Goal: Task Accomplishment & Management: Use online tool/utility

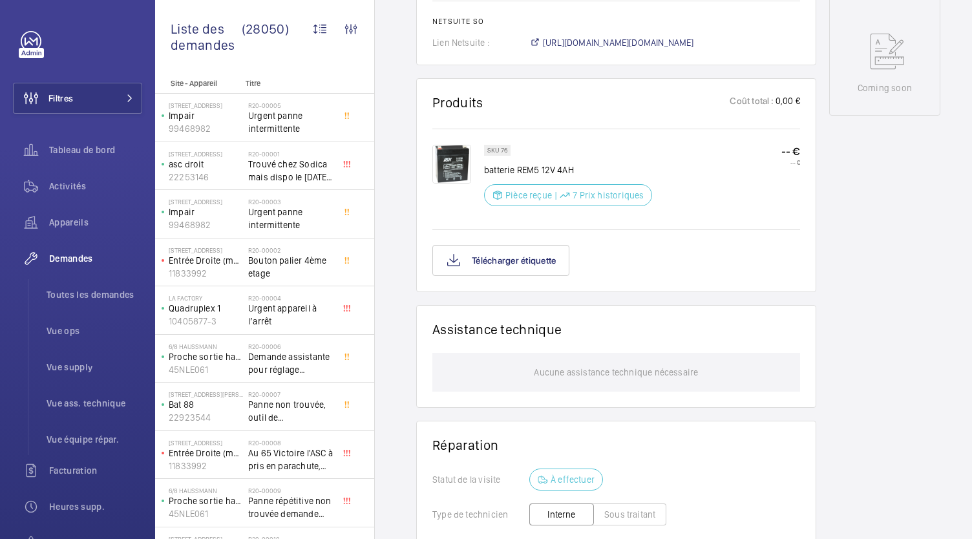
scroll to position [675, 0]
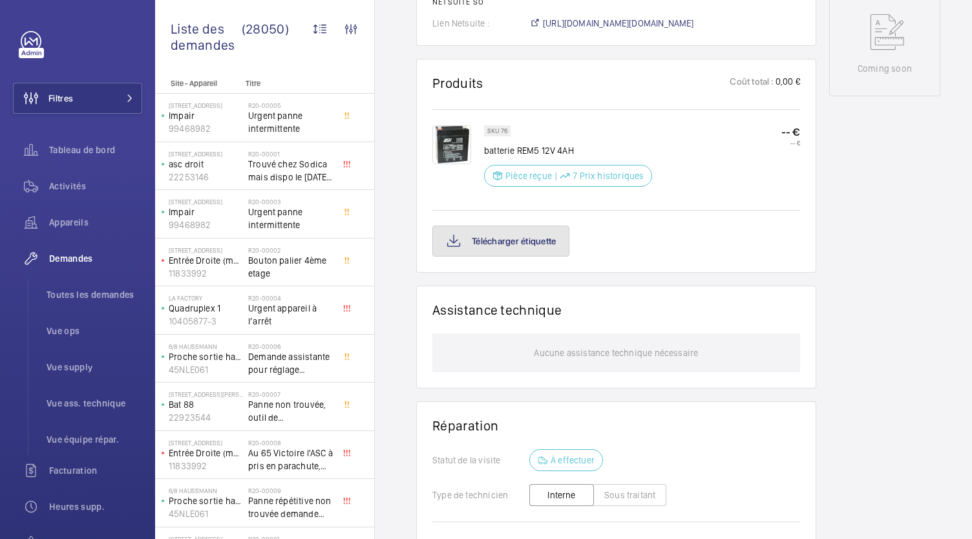
click at [513, 242] on button "Télécharger étiquette" at bounding box center [500, 240] width 137 height 31
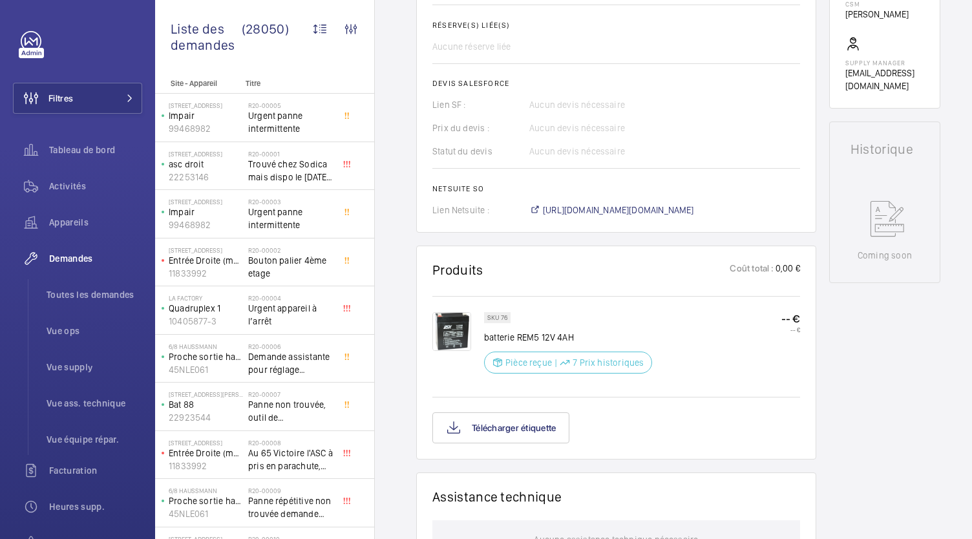
scroll to position [485, 0]
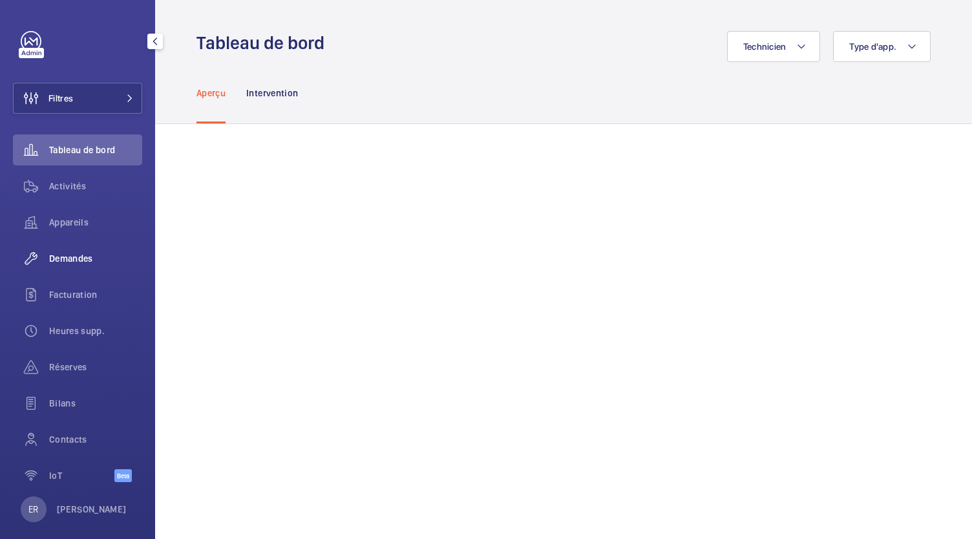
click at [78, 256] on span "Demandes" at bounding box center [95, 258] width 93 height 13
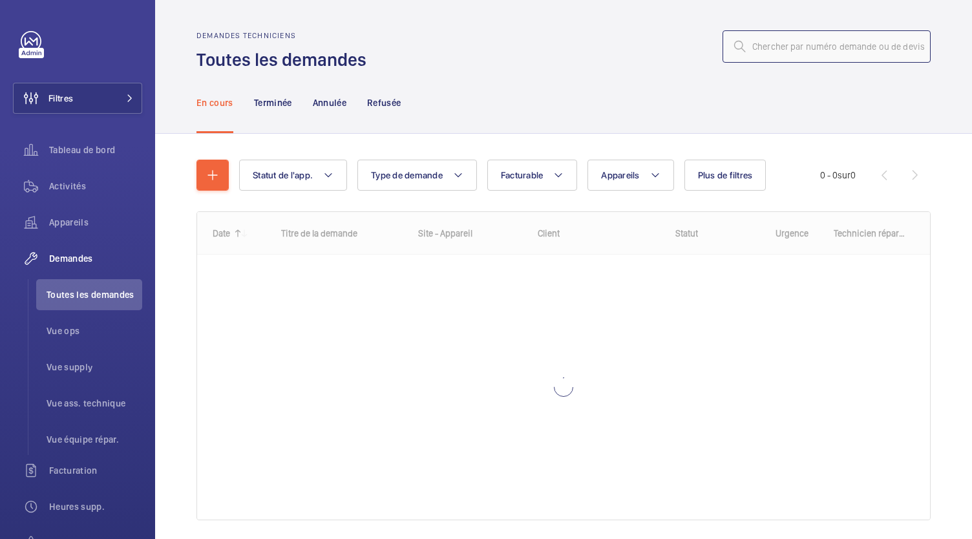
click at [769, 47] on input "text" at bounding box center [826, 46] width 208 height 32
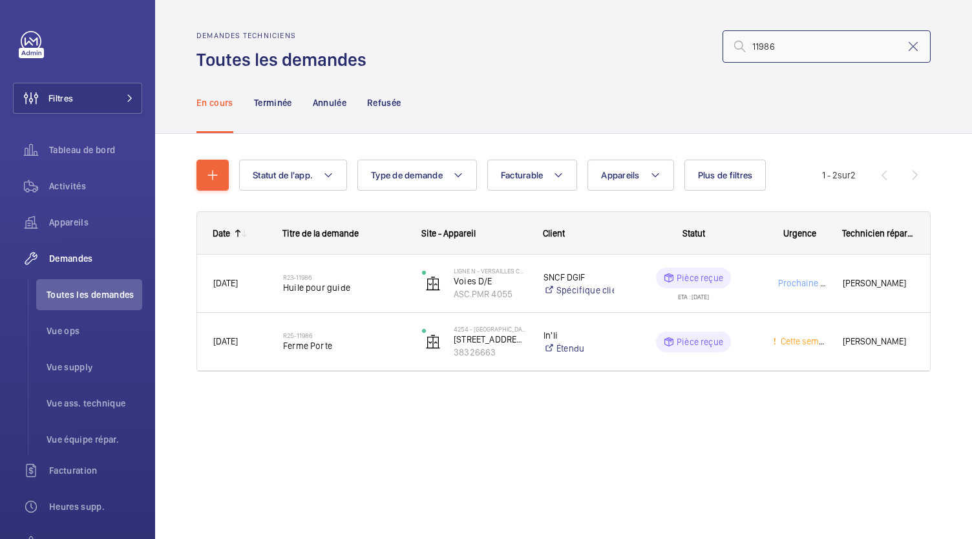
click at [754, 50] on input "11986" at bounding box center [826, 46] width 208 height 32
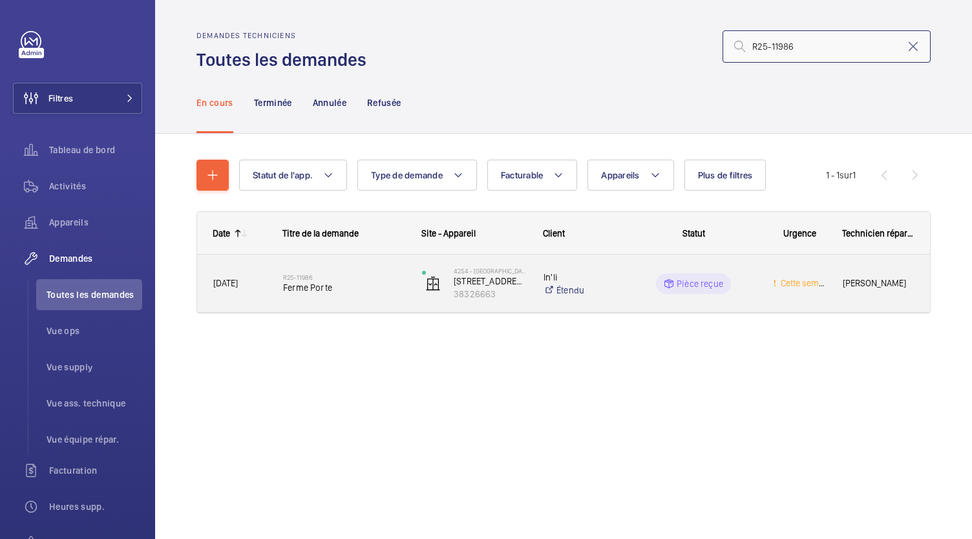
type input "R25-11986"
click at [320, 276] on h2 "R25-11986" at bounding box center [344, 277] width 122 height 8
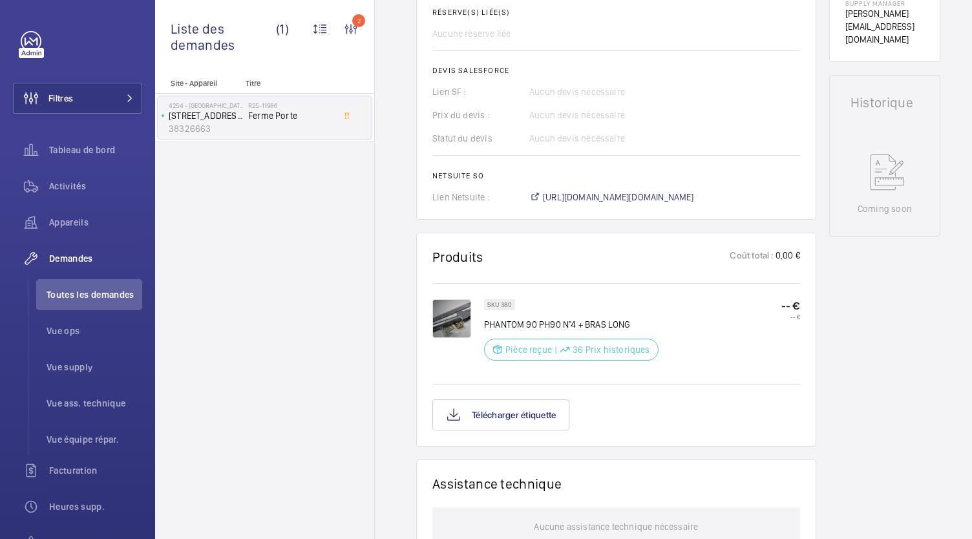
scroll to position [528, 0]
click at [503, 408] on button "Télécharger étiquette" at bounding box center [500, 414] width 137 height 31
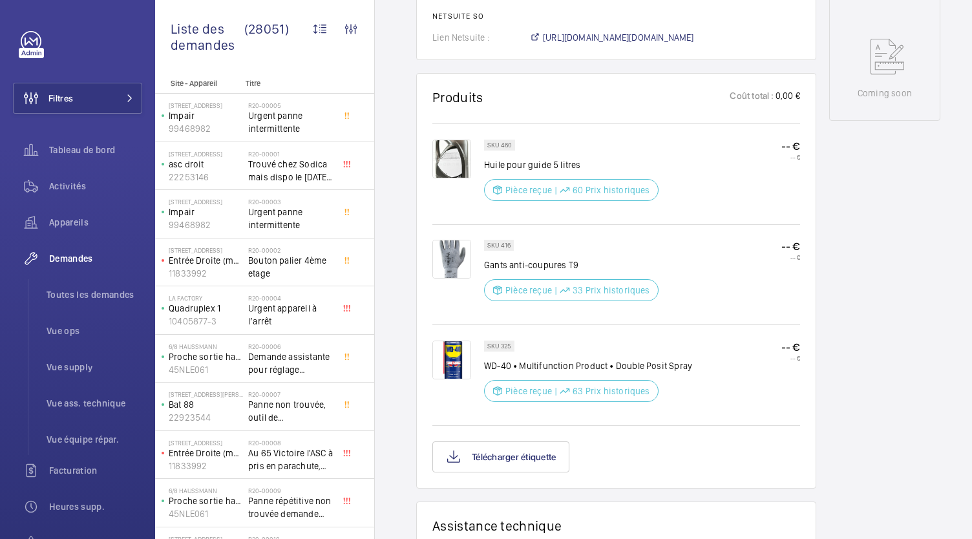
scroll to position [649, 0]
click at [569, 459] on button "Télécharger étiquette" at bounding box center [500, 456] width 137 height 31
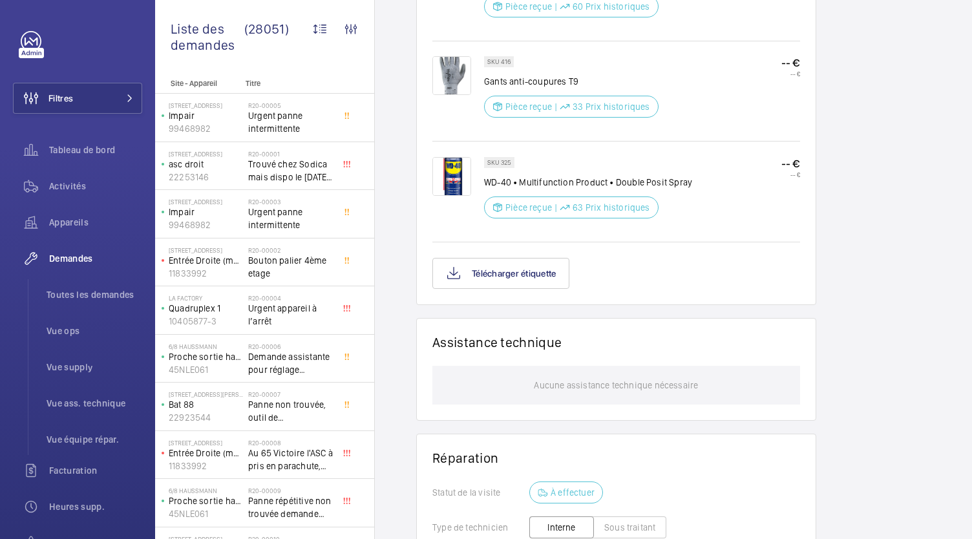
scroll to position [835, 0]
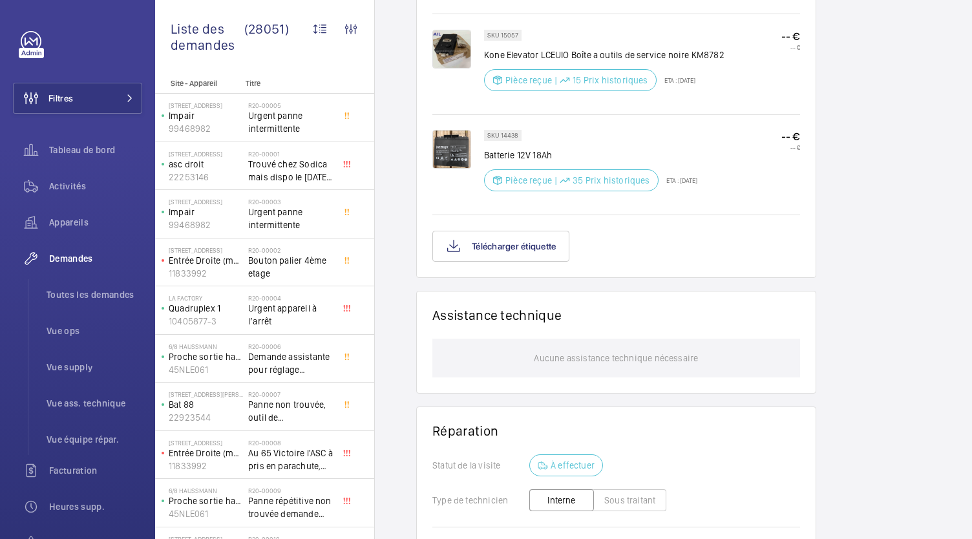
scroll to position [849, 0]
click at [543, 235] on button "Télécharger étiquette" at bounding box center [500, 245] width 137 height 31
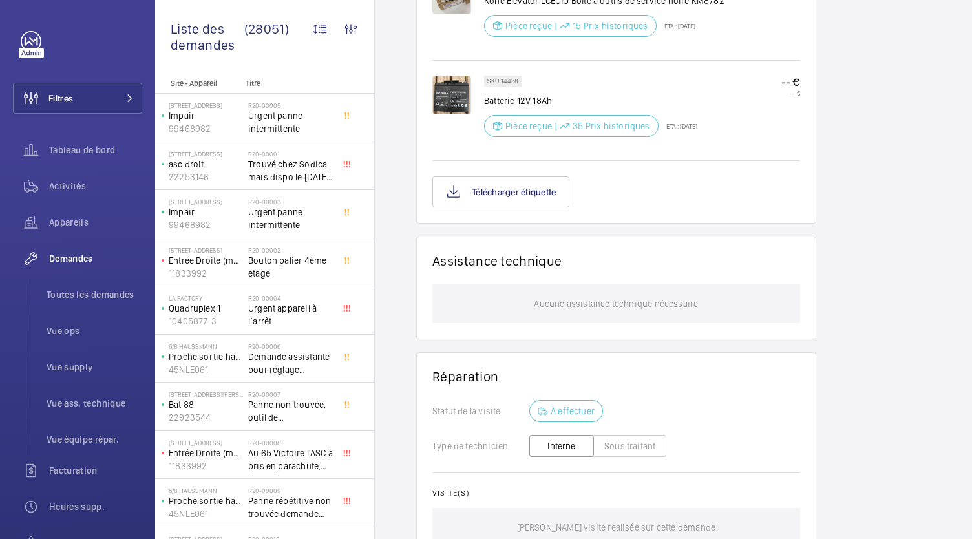
scroll to position [903, 0]
click at [527, 200] on button "Télécharger étiquette" at bounding box center [500, 191] width 137 height 31
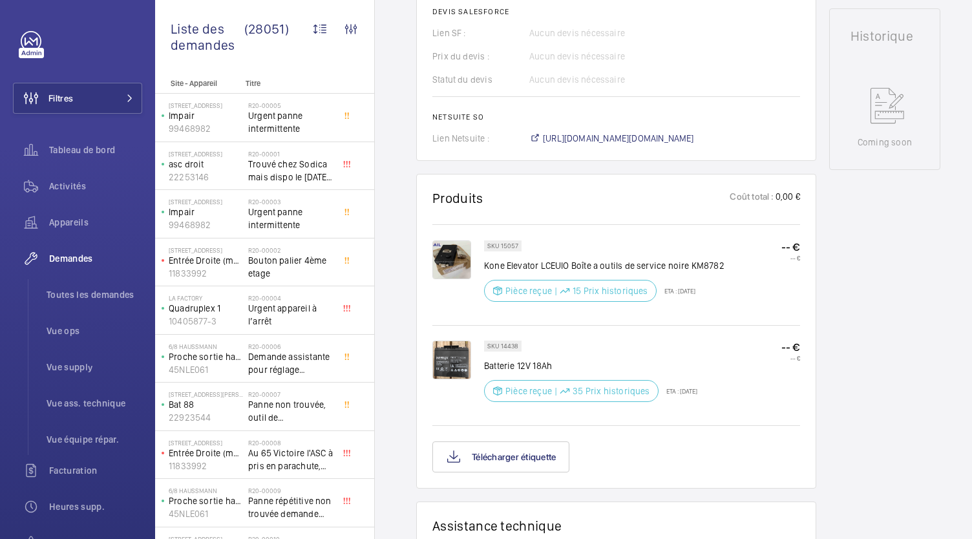
scroll to position [638, 0]
click at [531, 470] on button "Télécharger étiquette" at bounding box center [500, 456] width 137 height 31
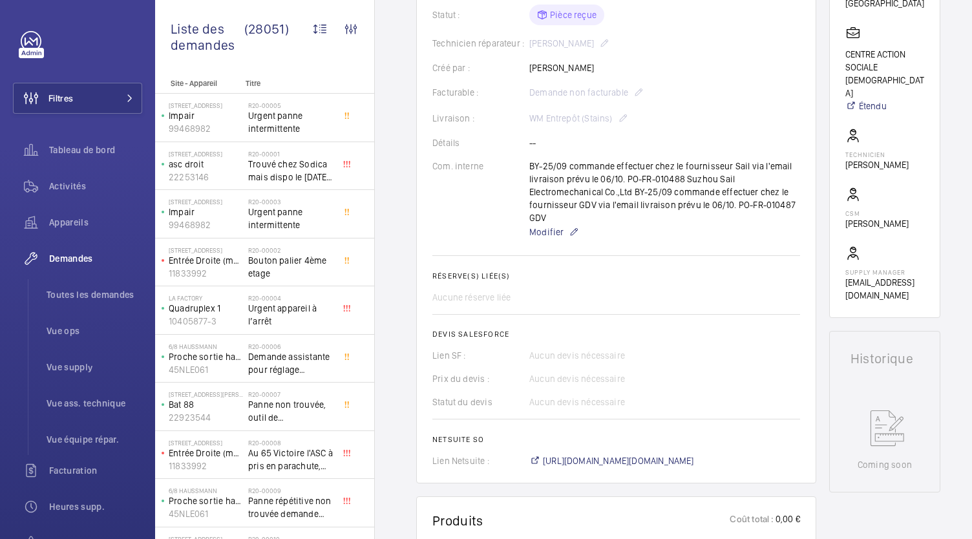
scroll to position [239, 0]
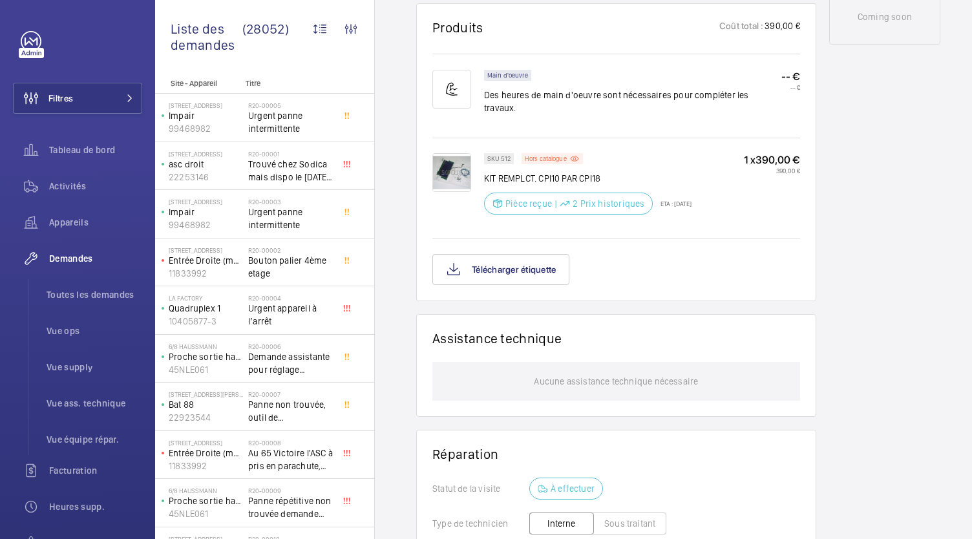
scroll to position [794, 0]
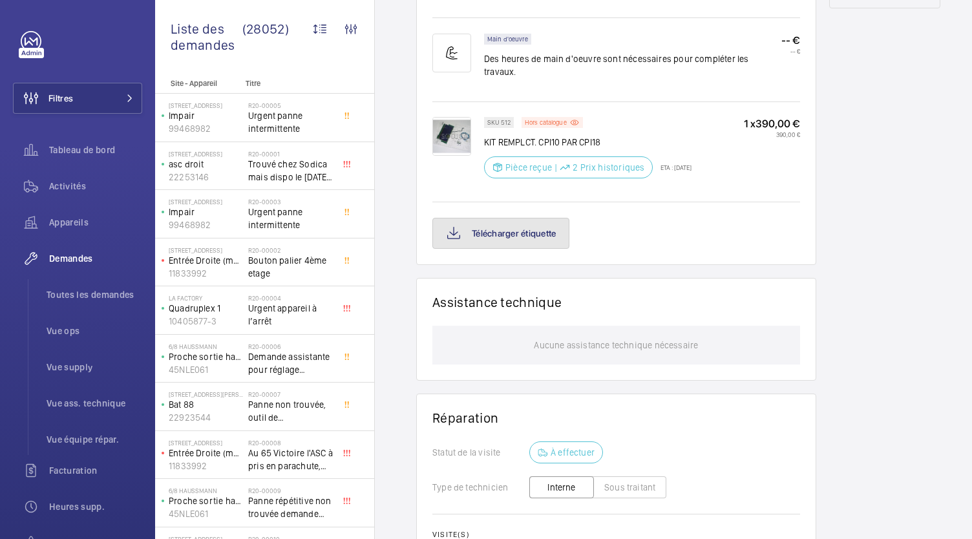
click at [512, 229] on button "Télécharger étiquette" at bounding box center [500, 233] width 137 height 31
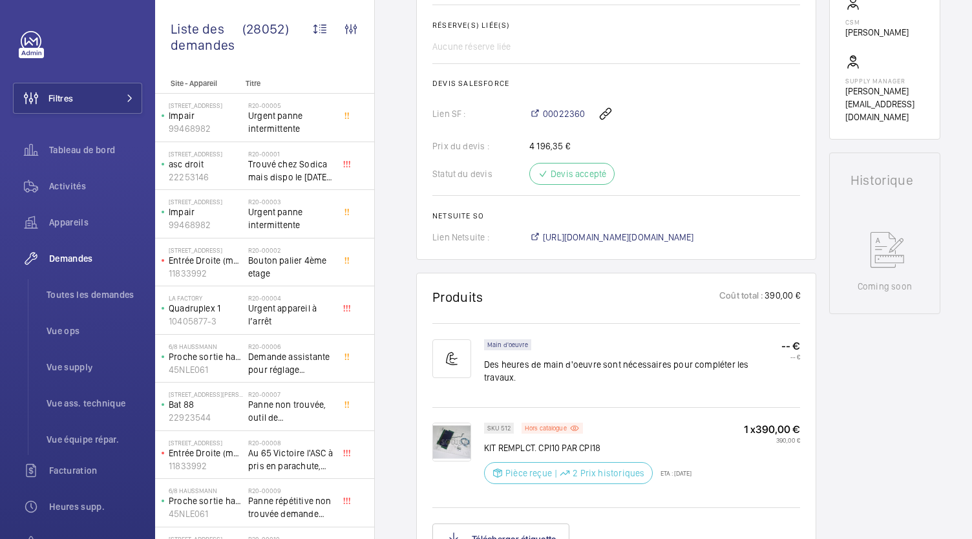
scroll to position [488, 0]
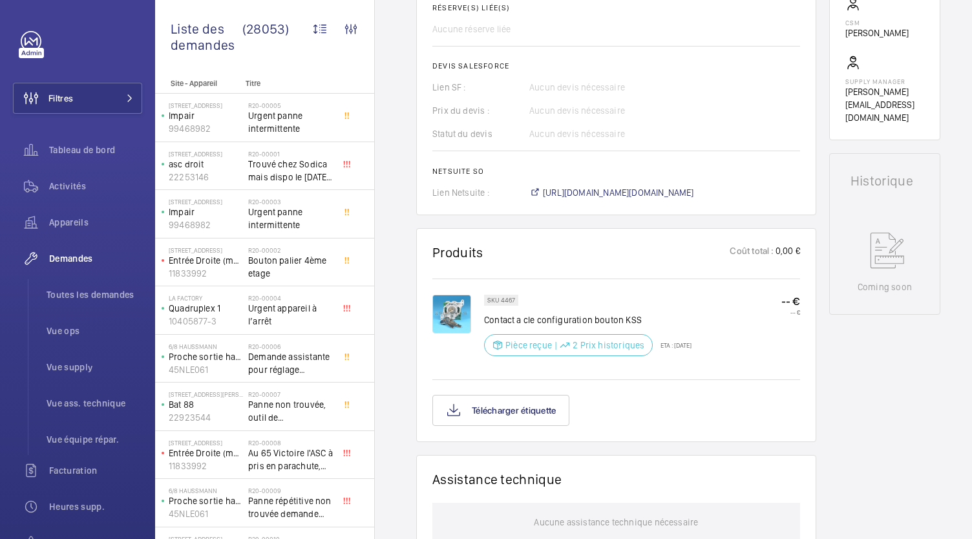
scroll to position [500, 0]
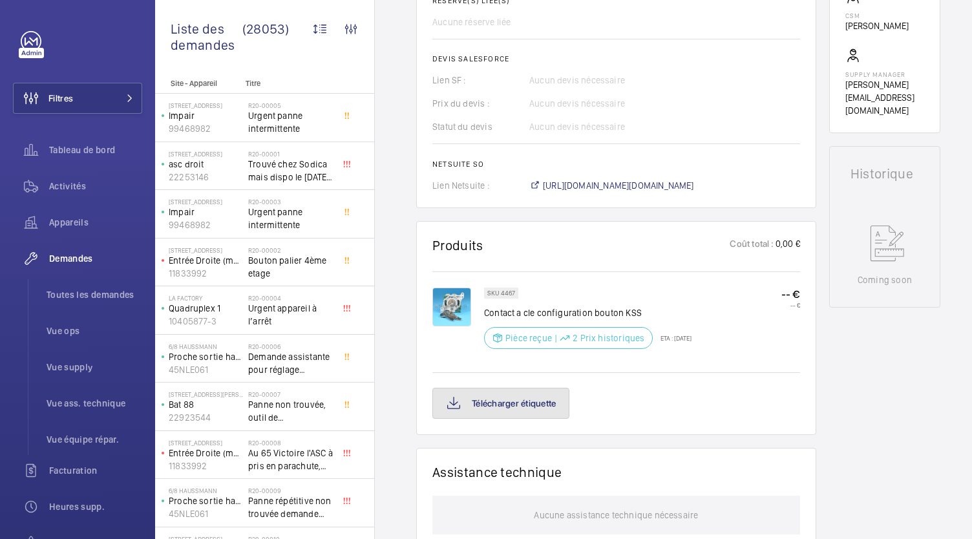
click at [545, 419] on button "Télécharger étiquette" at bounding box center [500, 403] width 137 height 31
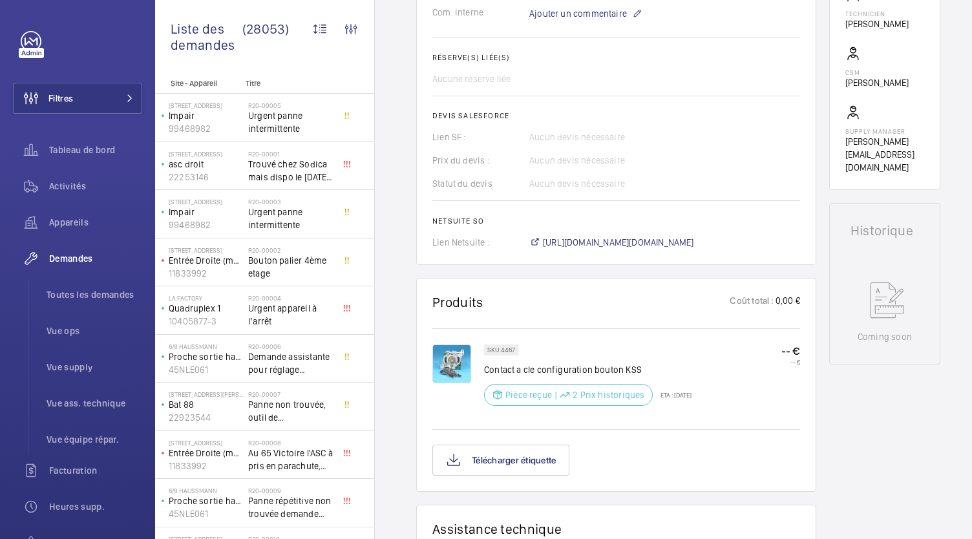
scroll to position [433, 0]
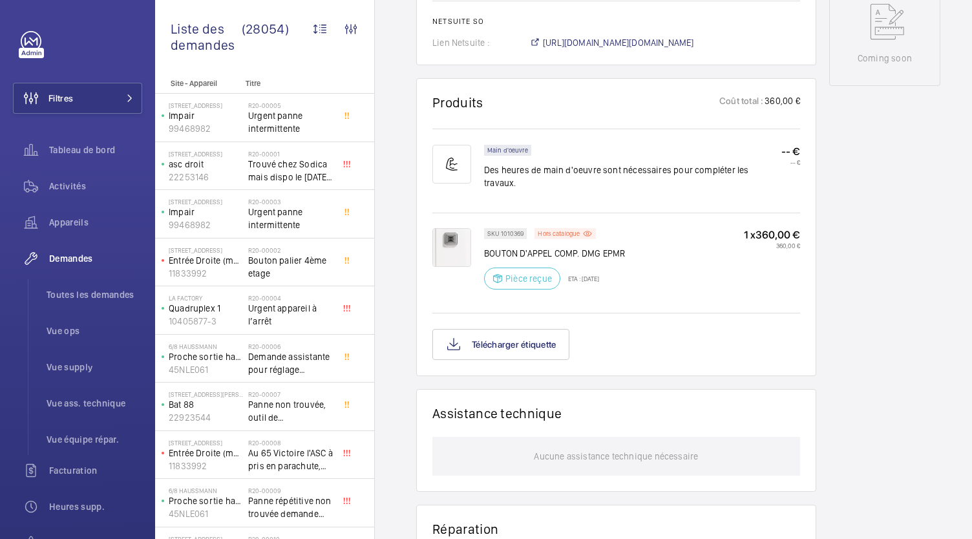
scroll to position [683, 0]
click at [513, 338] on button "Télécharger étiquette" at bounding box center [500, 343] width 137 height 31
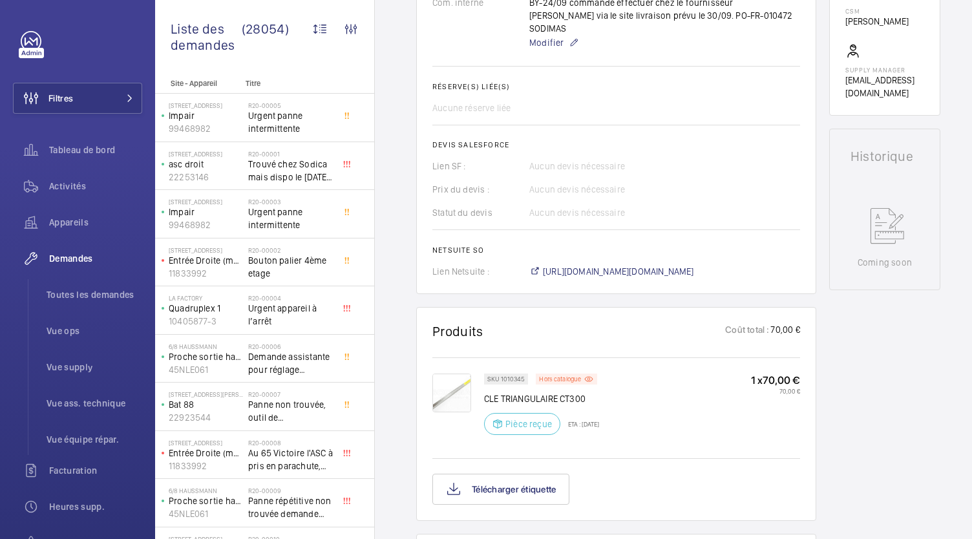
scroll to position [479, 0]
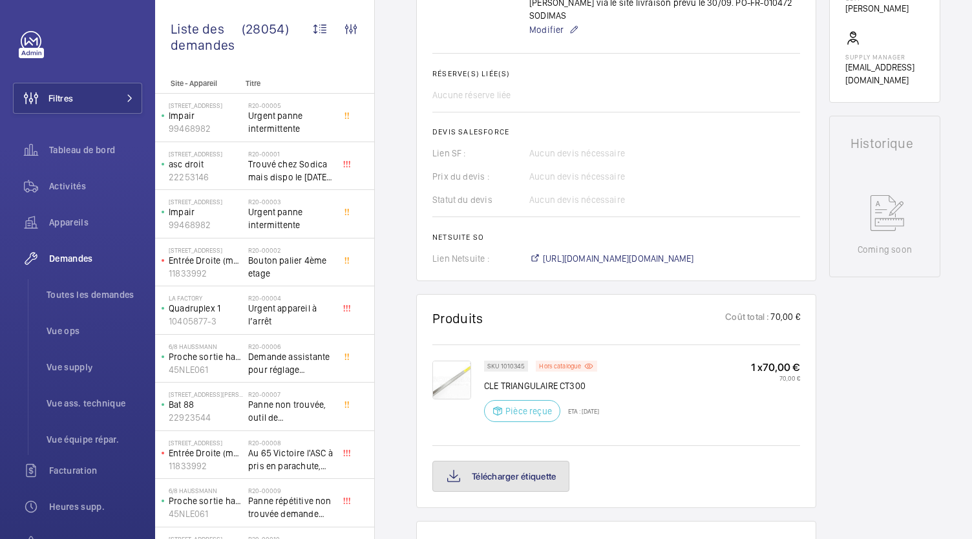
click at [513, 461] on button "Télécharger étiquette" at bounding box center [500, 476] width 137 height 31
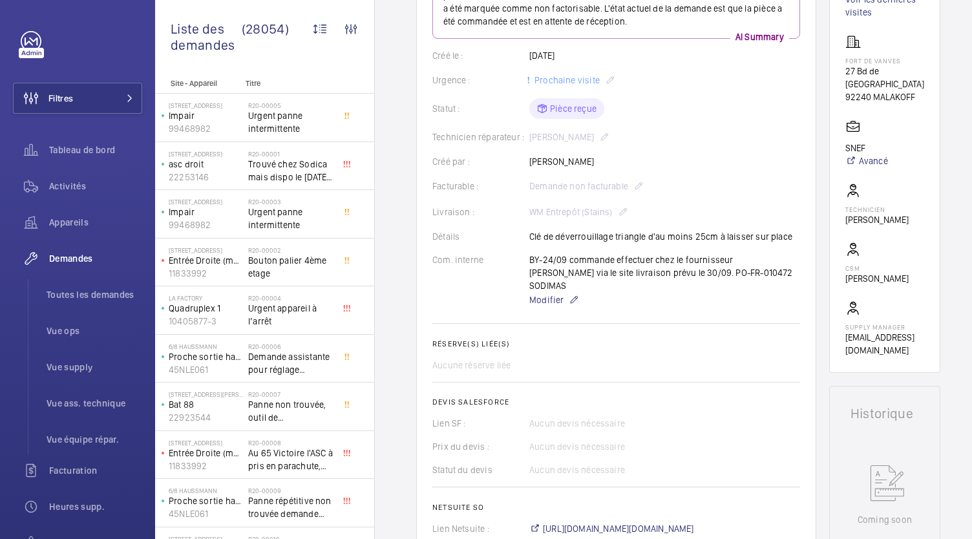
scroll to position [208, 0]
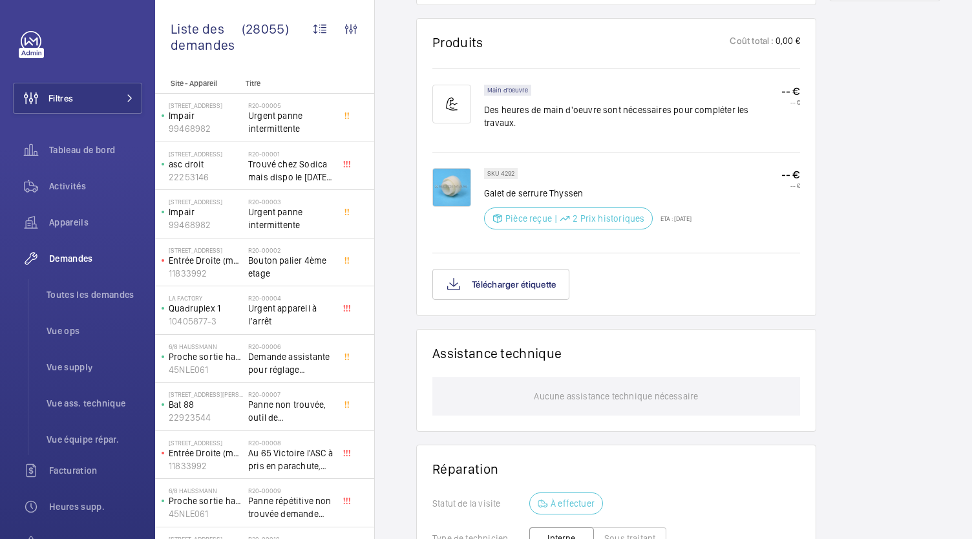
scroll to position [767, 0]
click at [514, 269] on button "Télécharger étiquette" at bounding box center [500, 284] width 137 height 31
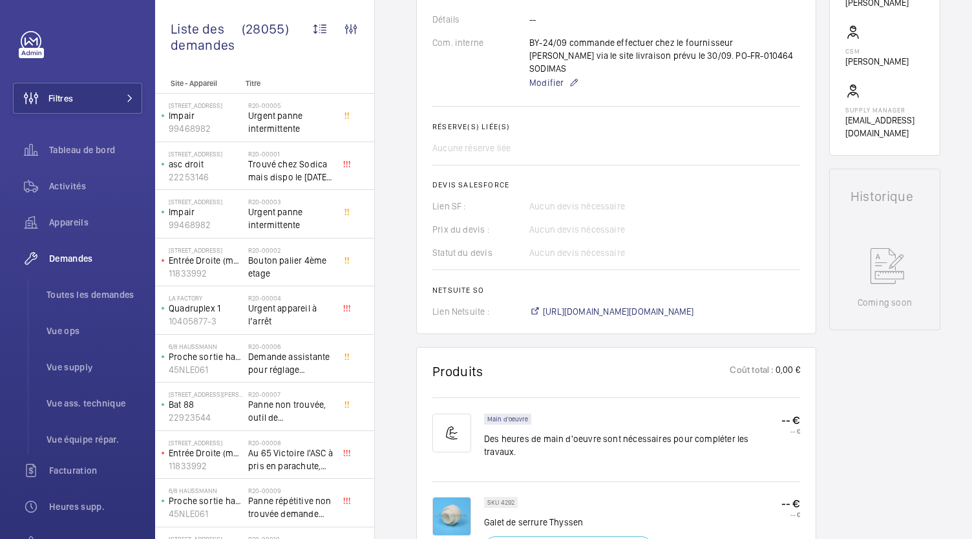
scroll to position [428, 0]
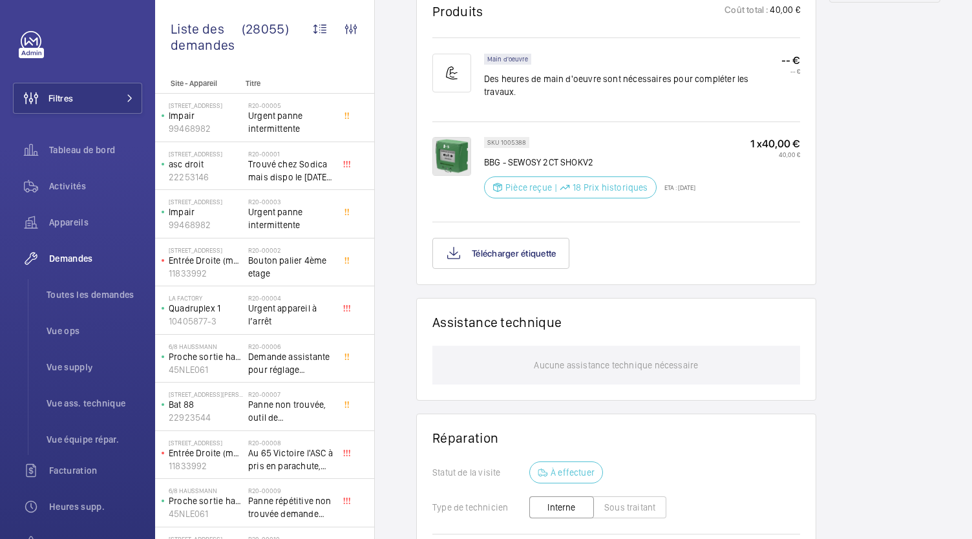
scroll to position [782, 0]
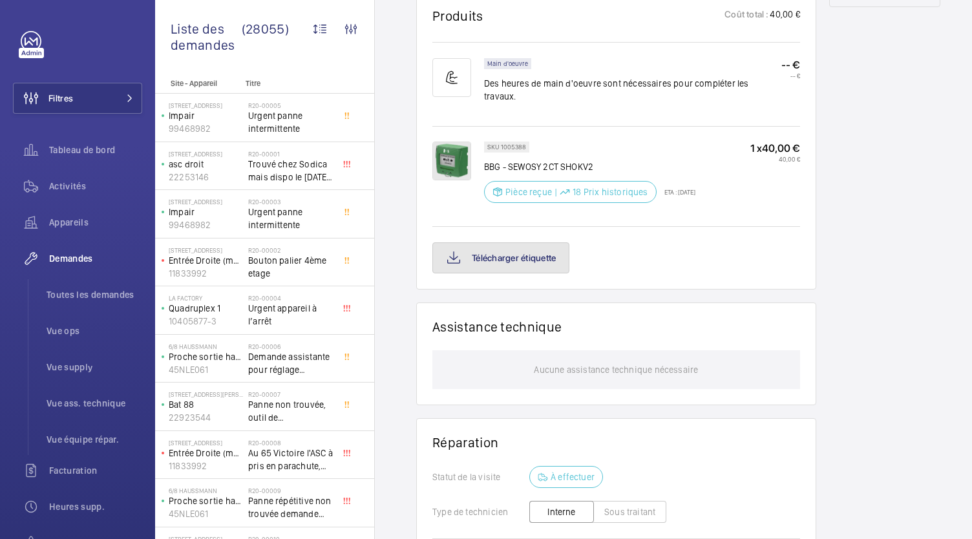
click at [487, 242] on button "Télécharger étiquette" at bounding box center [500, 257] width 137 height 31
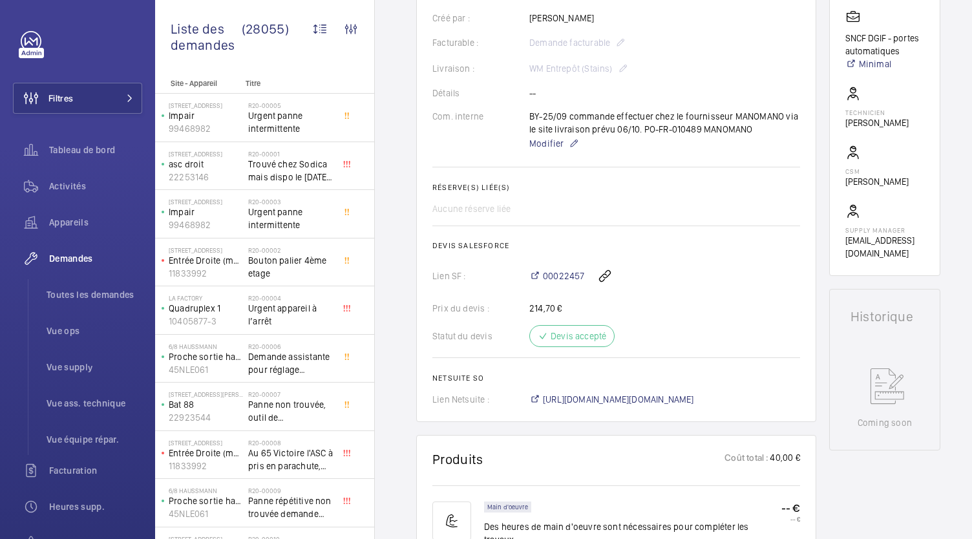
scroll to position [340, 0]
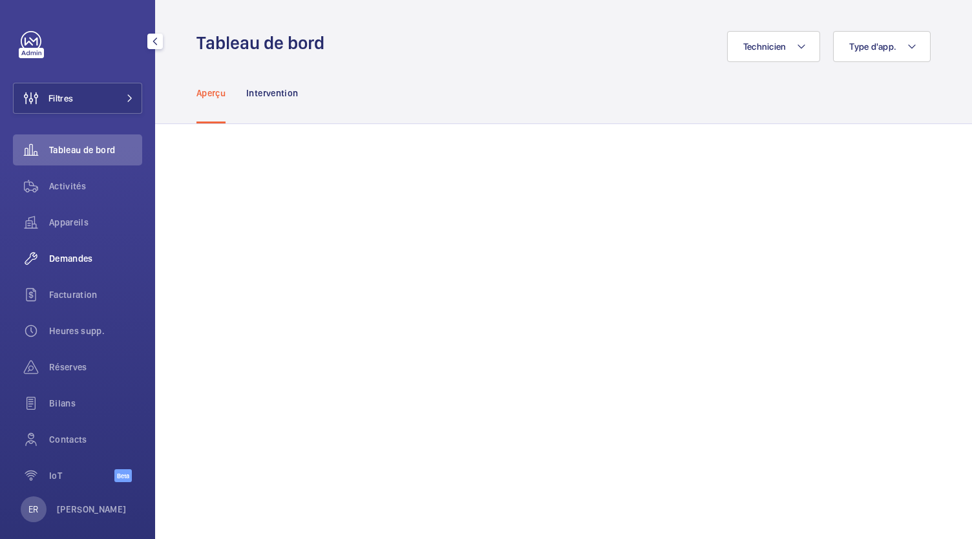
click at [76, 259] on span "Demandes" at bounding box center [95, 258] width 93 height 13
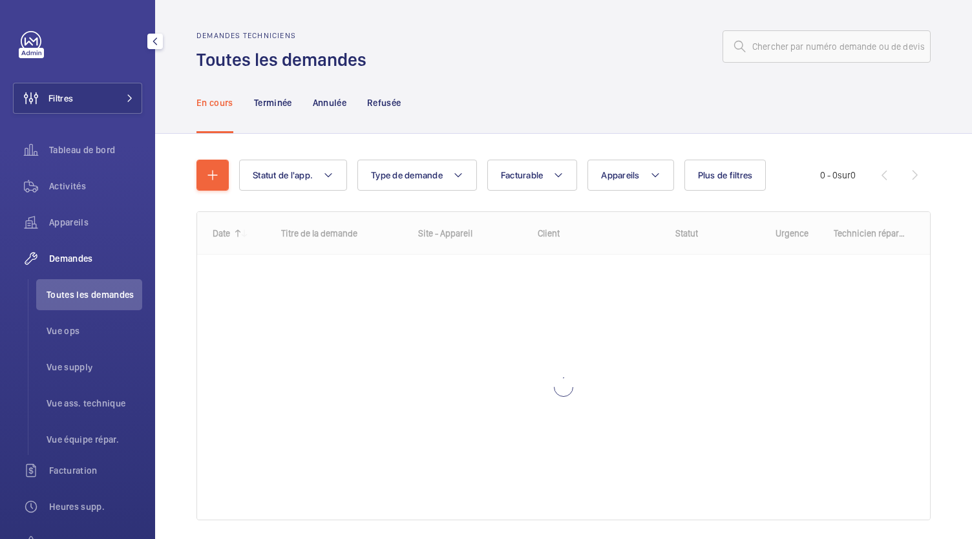
click at [76, 300] on span "Toutes les demandes" at bounding box center [95, 294] width 96 height 13
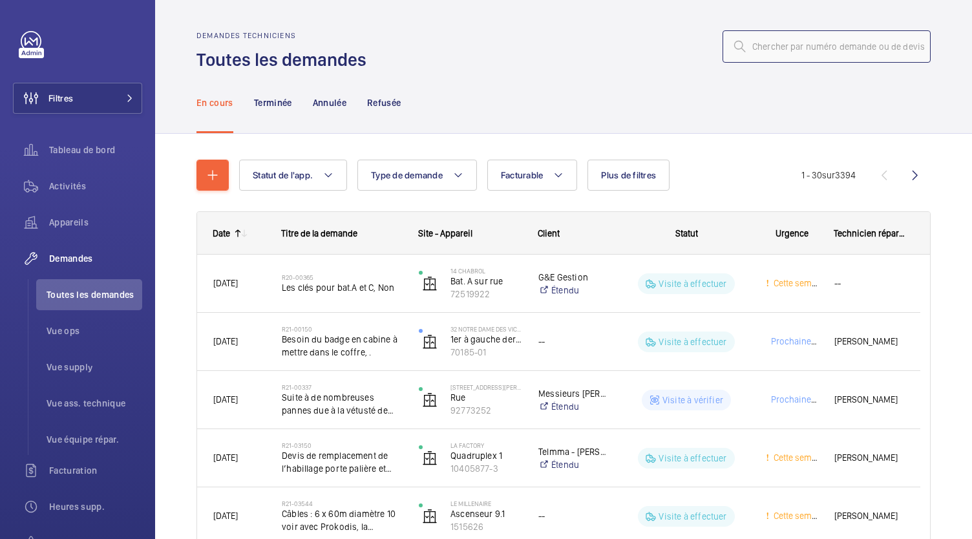
click at [761, 39] on input "text" at bounding box center [826, 46] width 208 height 32
paste input "R25-12619"
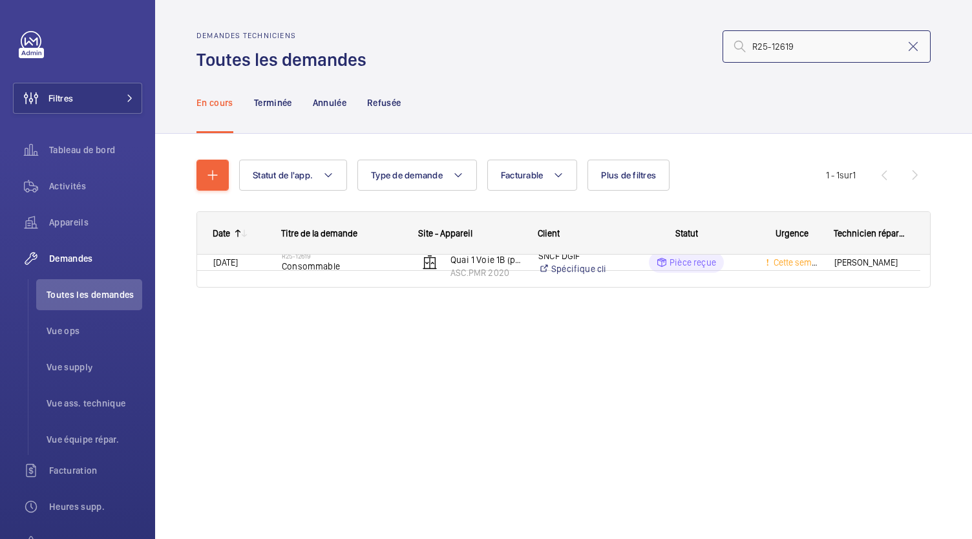
type input "R25-12619"
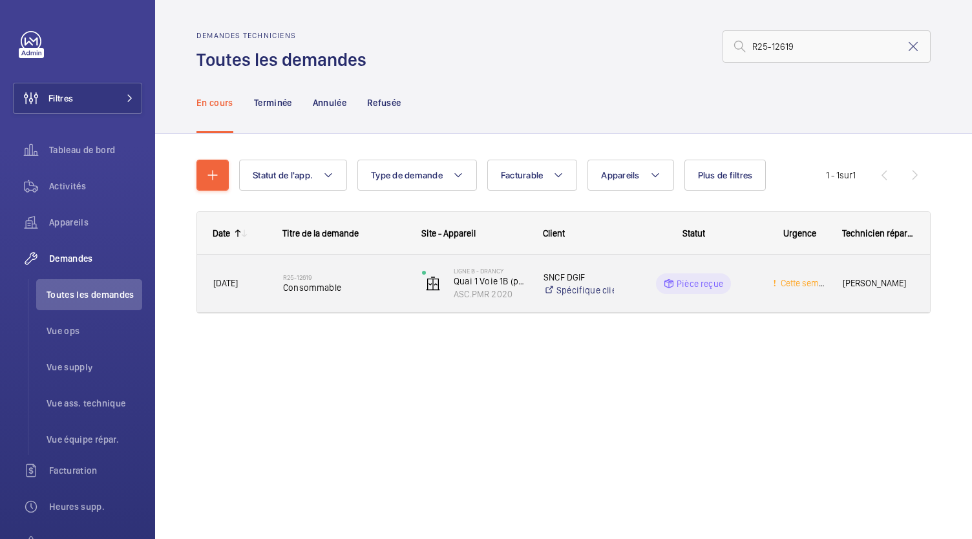
click at [345, 286] on span "Consommable" at bounding box center [344, 287] width 122 height 13
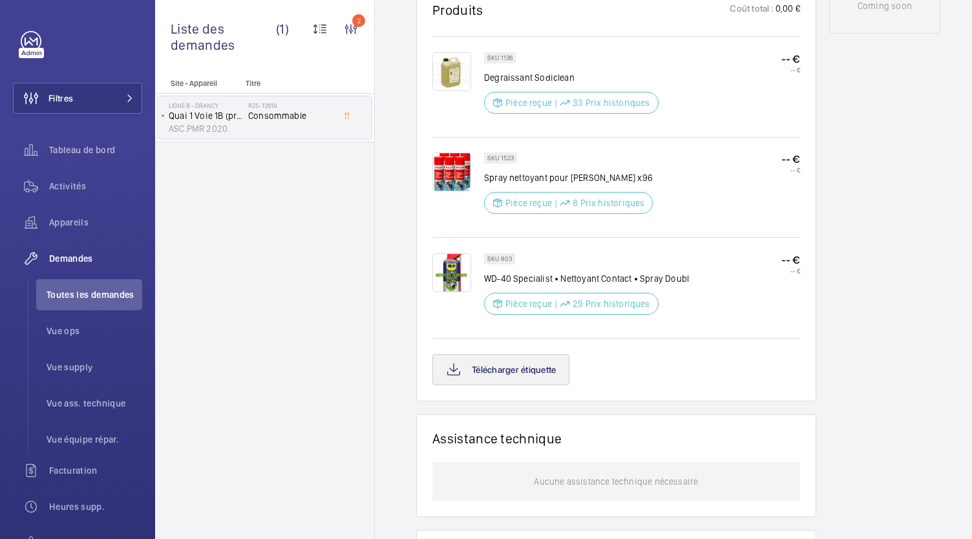
scroll to position [752, 0]
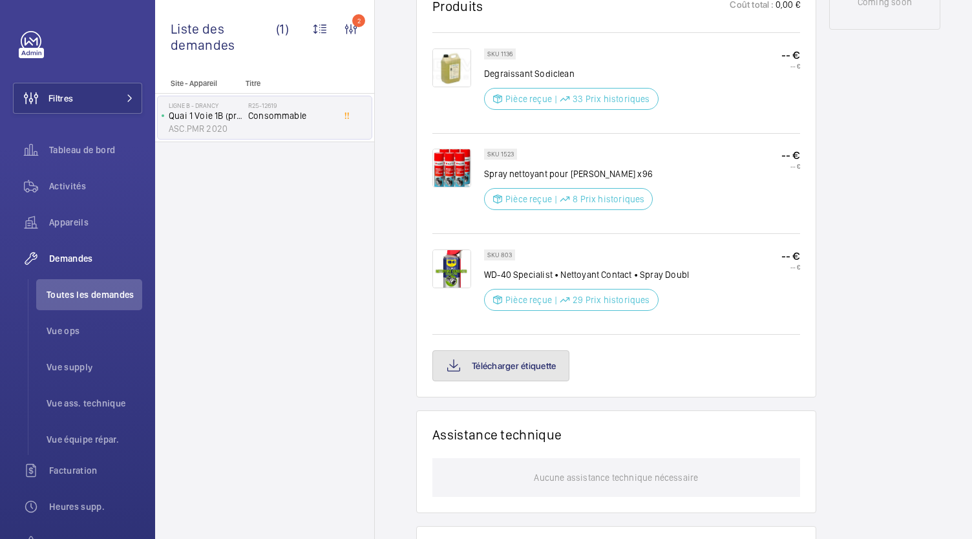
click at [517, 369] on button "Télécharger étiquette" at bounding box center [500, 365] width 137 height 31
